Goal: Book appointment/travel/reservation

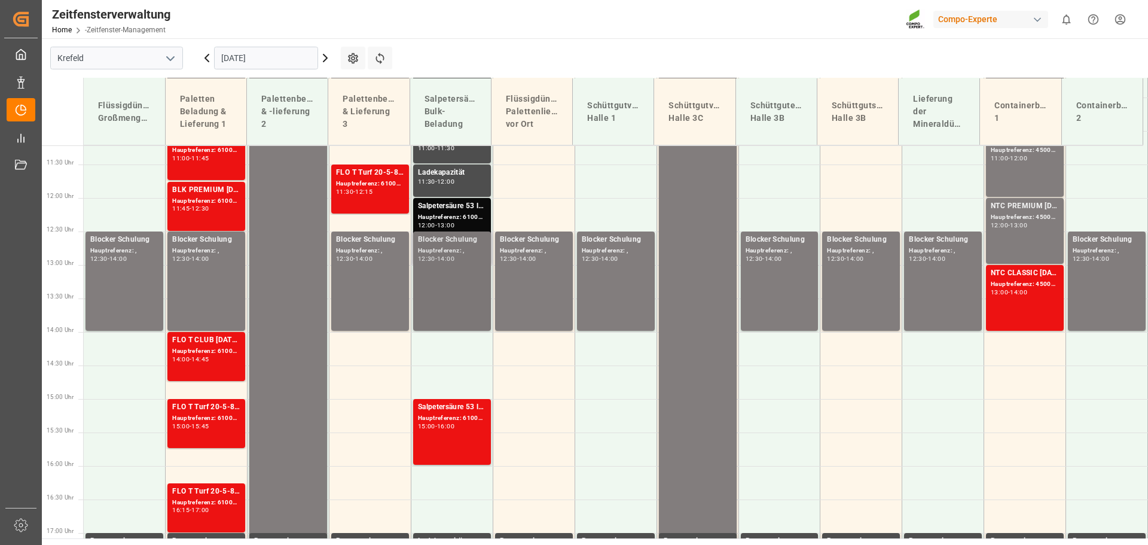
scroll to position [790, 0]
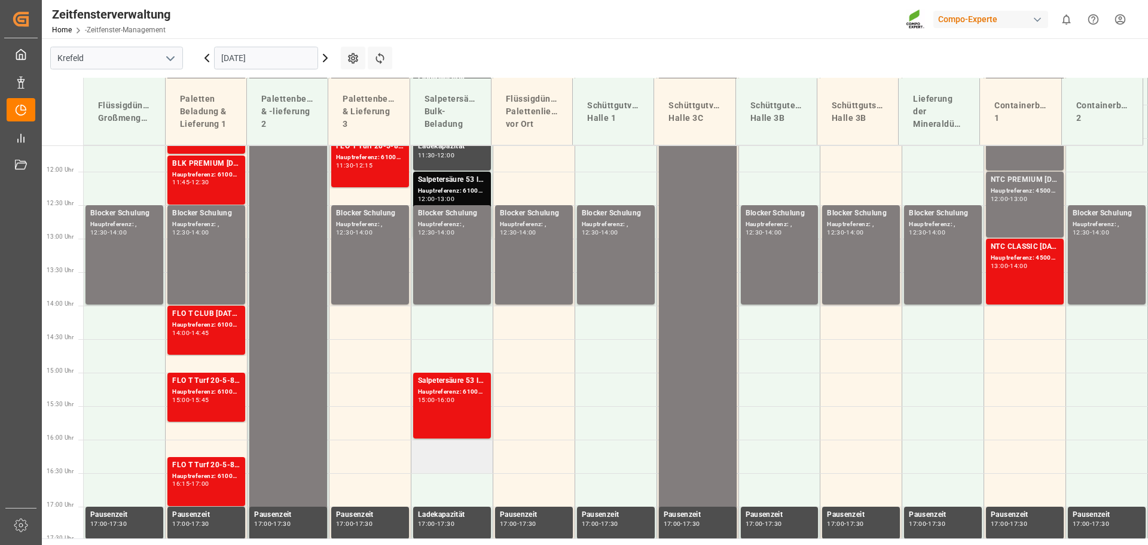
click at [451, 462] on td at bounding box center [452, 456] width 82 height 33
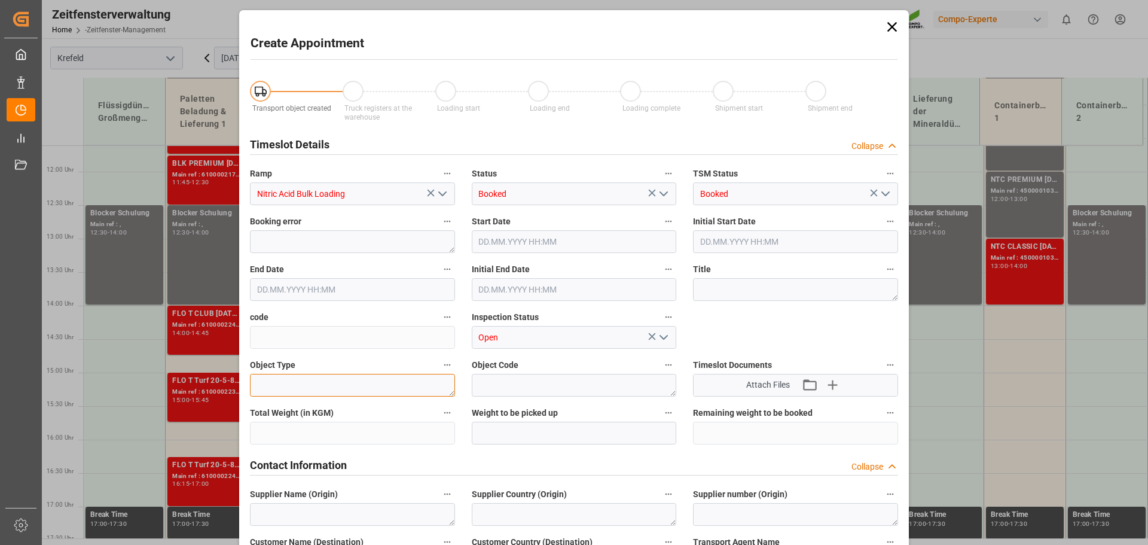
type input "[DATE] 16:00"
type input "[DATE] 16:30"
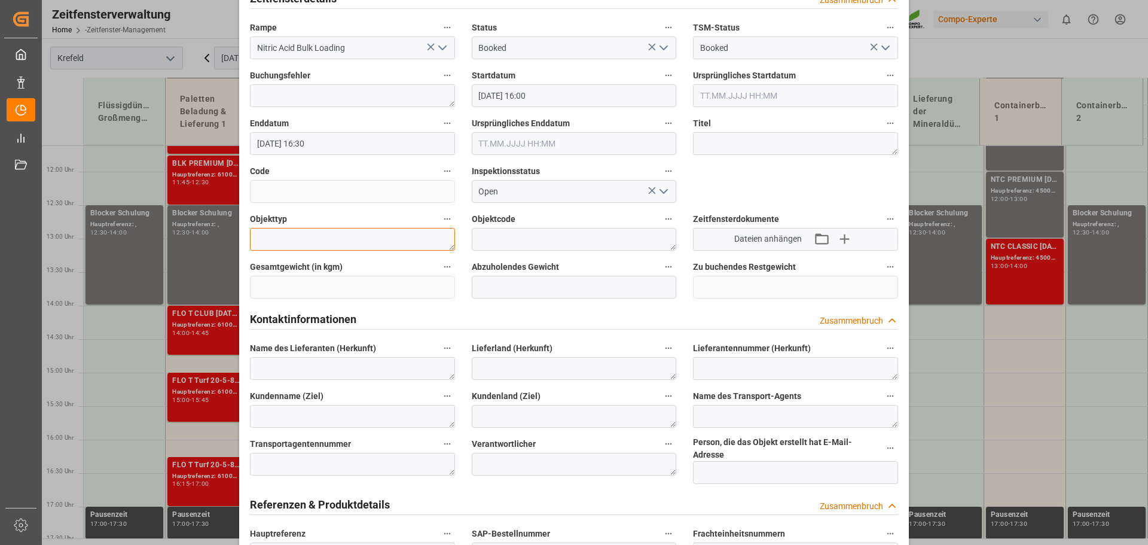
scroll to position [120, 0]
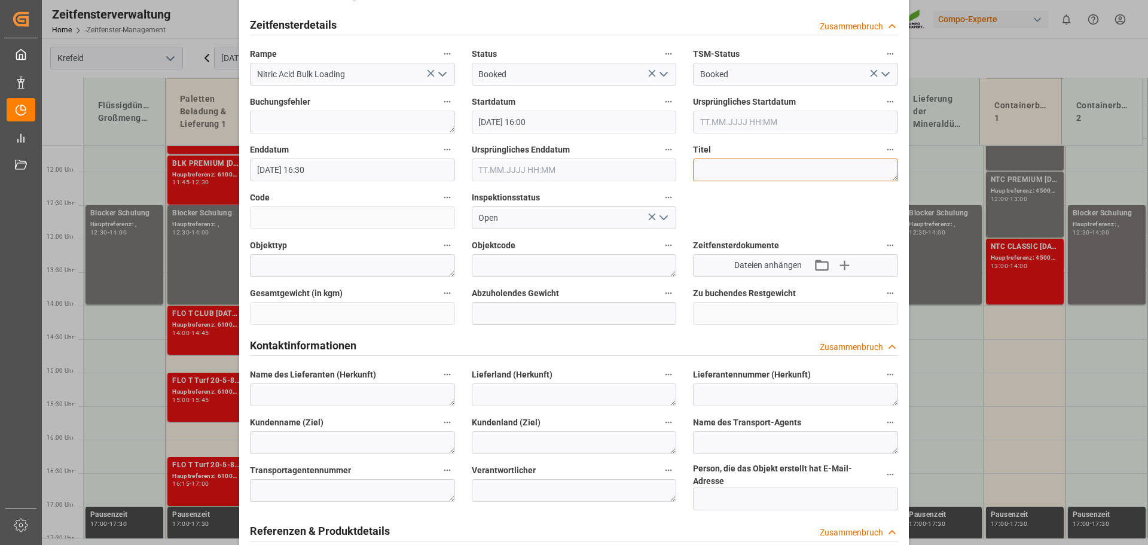
click at [719, 167] on textarea at bounding box center [795, 169] width 205 height 23
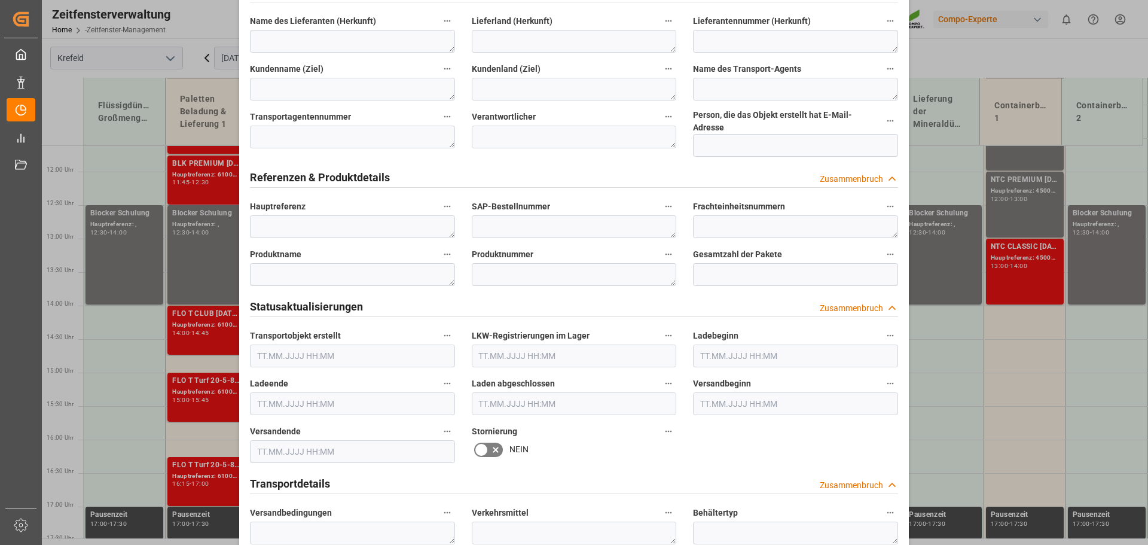
scroll to position [457, 0]
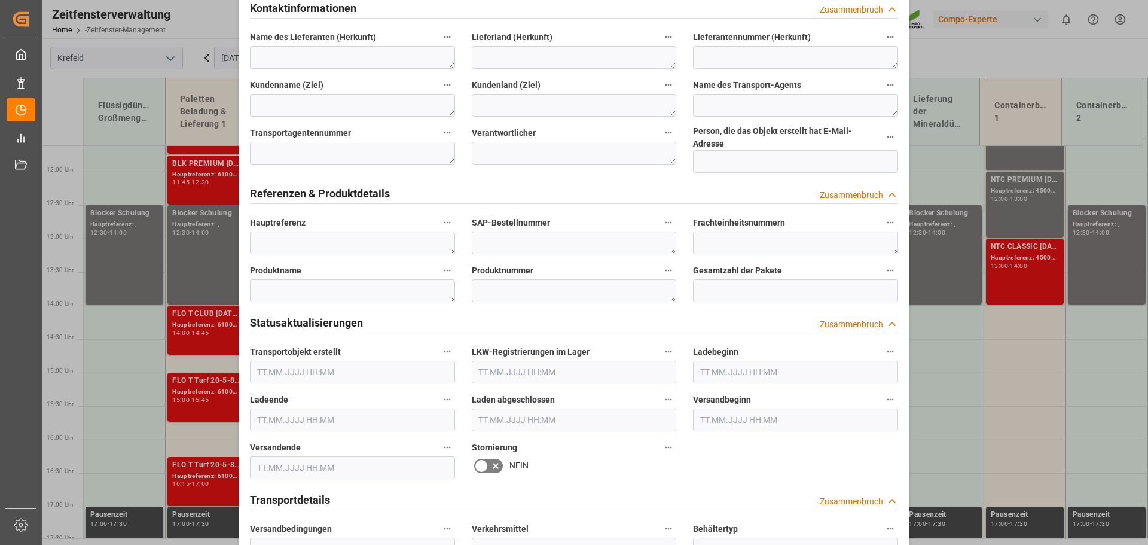
type textarea "Salpetersäure 23t [PERSON_NAME]"
click at [291, 231] on textarea at bounding box center [352, 242] width 205 height 23
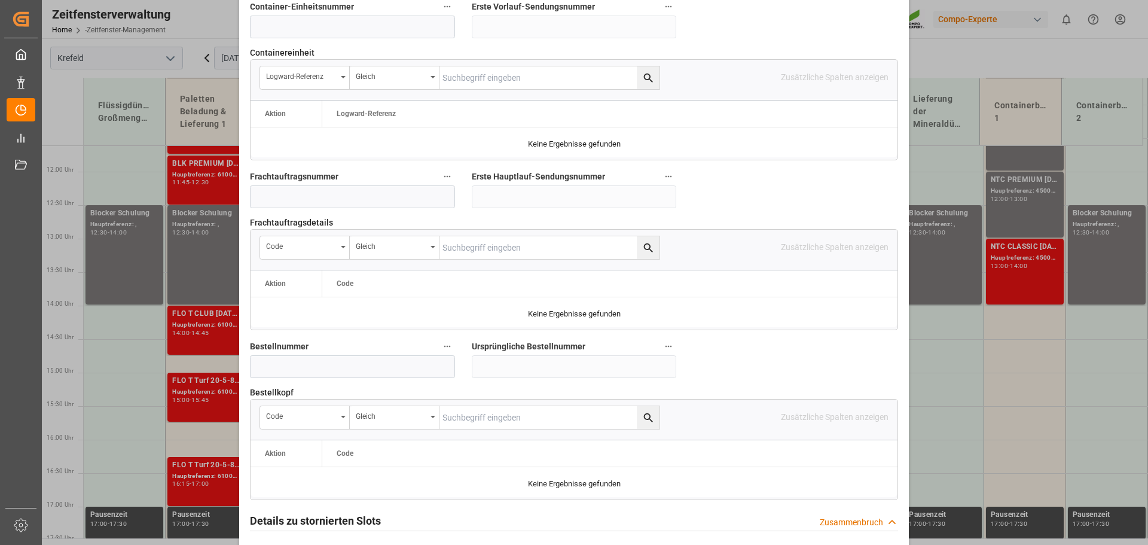
scroll to position [995, 0]
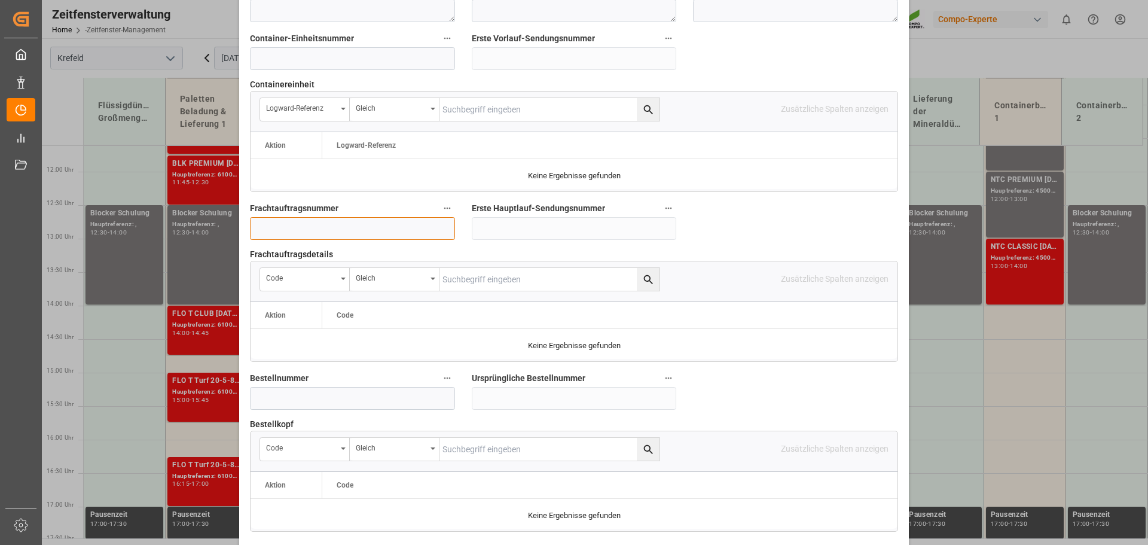
click at [297, 221] on input at bounding box center [352, 228] width 205 height 23
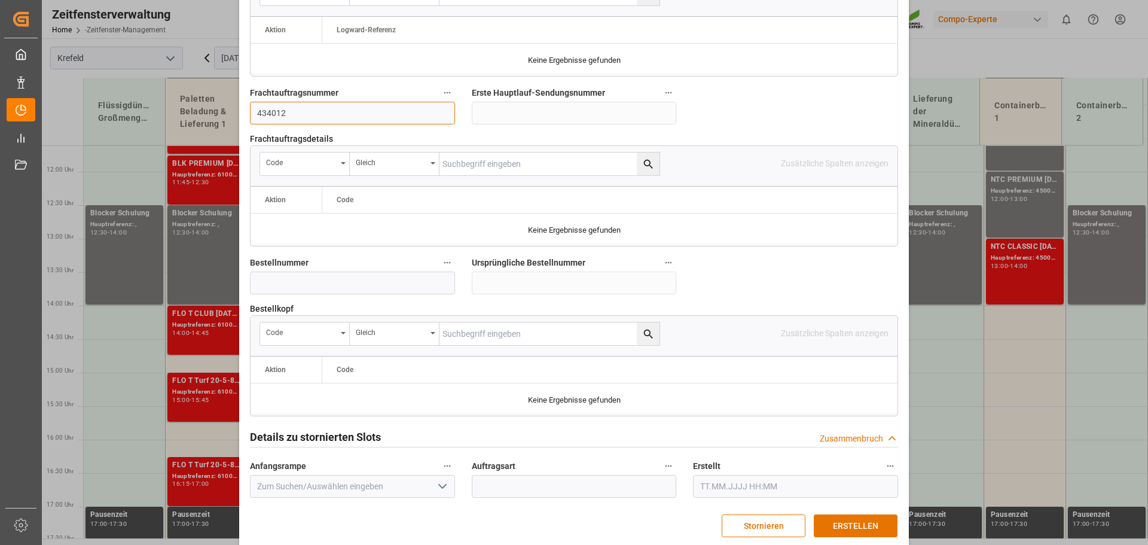
scroll to position [1115, 0]
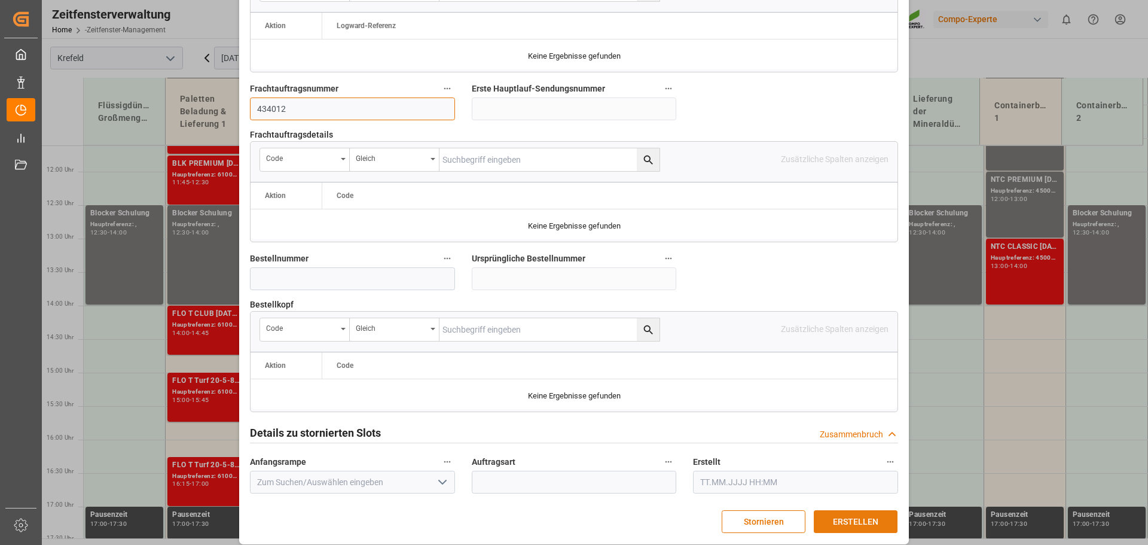
type input "434012"
click at [843, 517] on font "ERSTELLEN" at bounding box center [855, 522] width 45 height 10
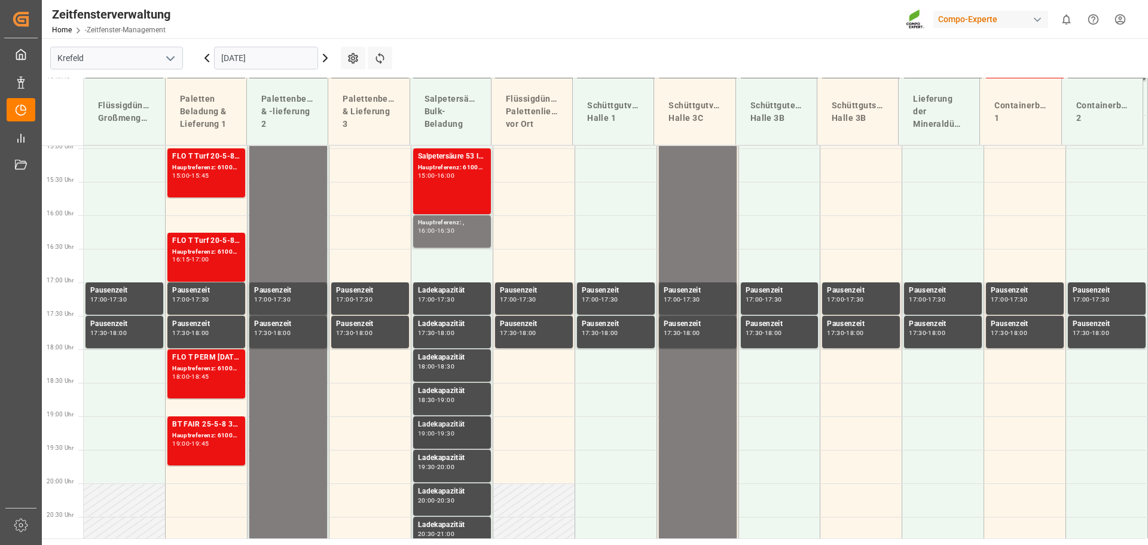
scroll to position [989, 0]
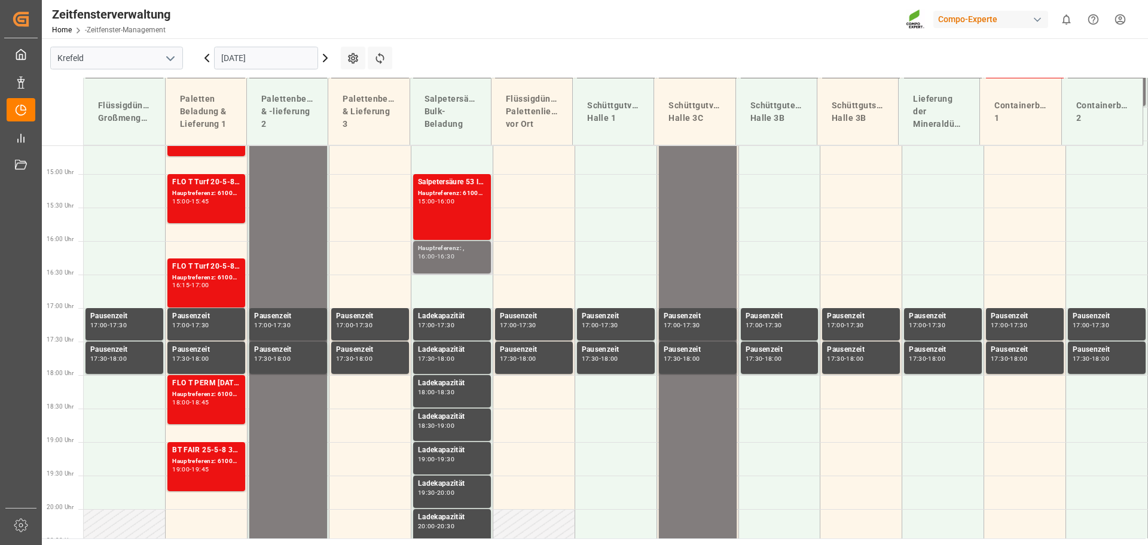
click at [446, 260] on div "16:00 - 16:30" at bounding box center [452, 257] width 68 height 7
click at [446, 256] on font "16:30" at bounding box center [445, 256] width 17 height 8
click at [445, 255] on font "16:30" at bounding box center [445, 256] width 17 height 8
